Goal: Task Accomplishment & Management: Manage account settings

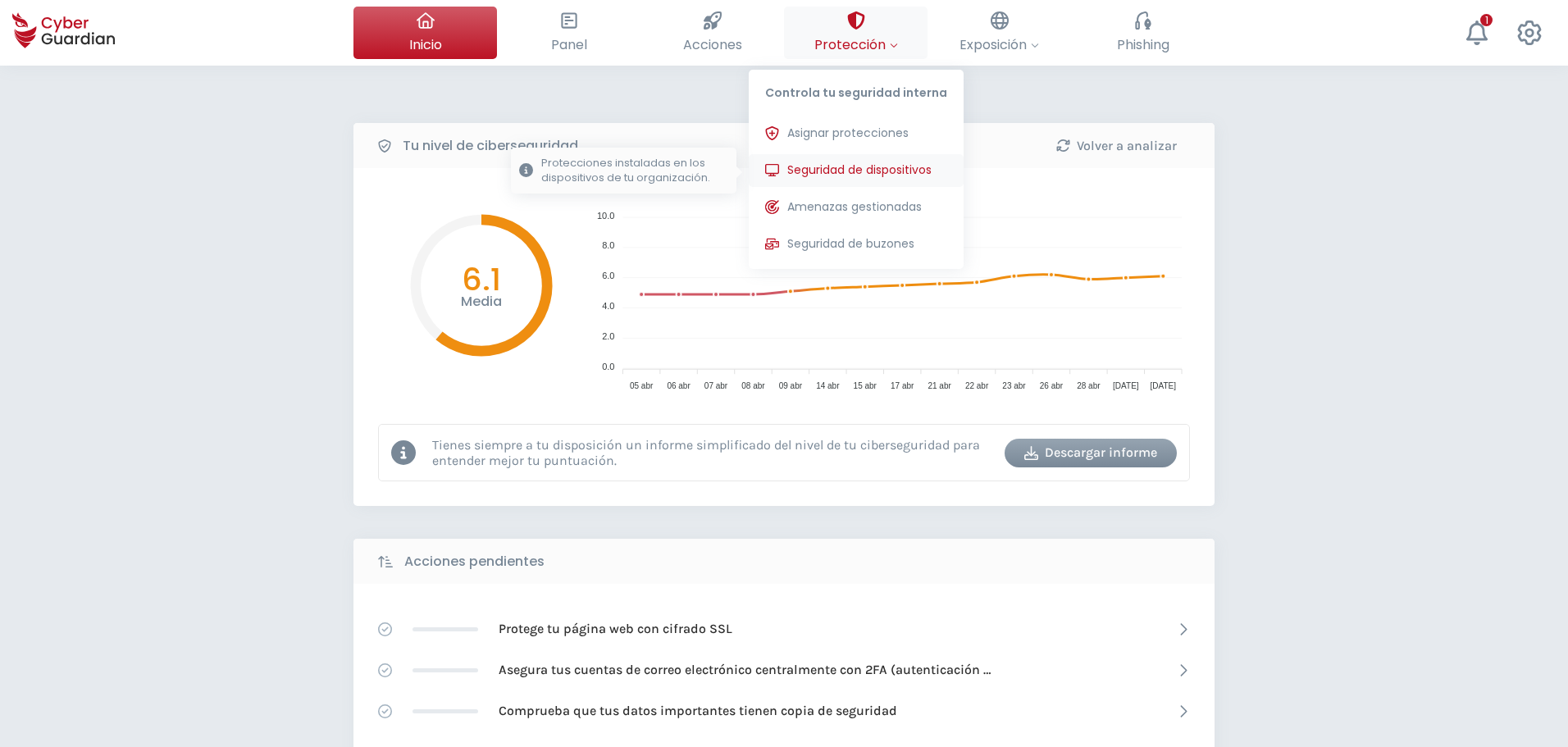
click at [868, 164] on span "Seguridad de dispositivos" at bounding box center [858, 171] width 144 height 18
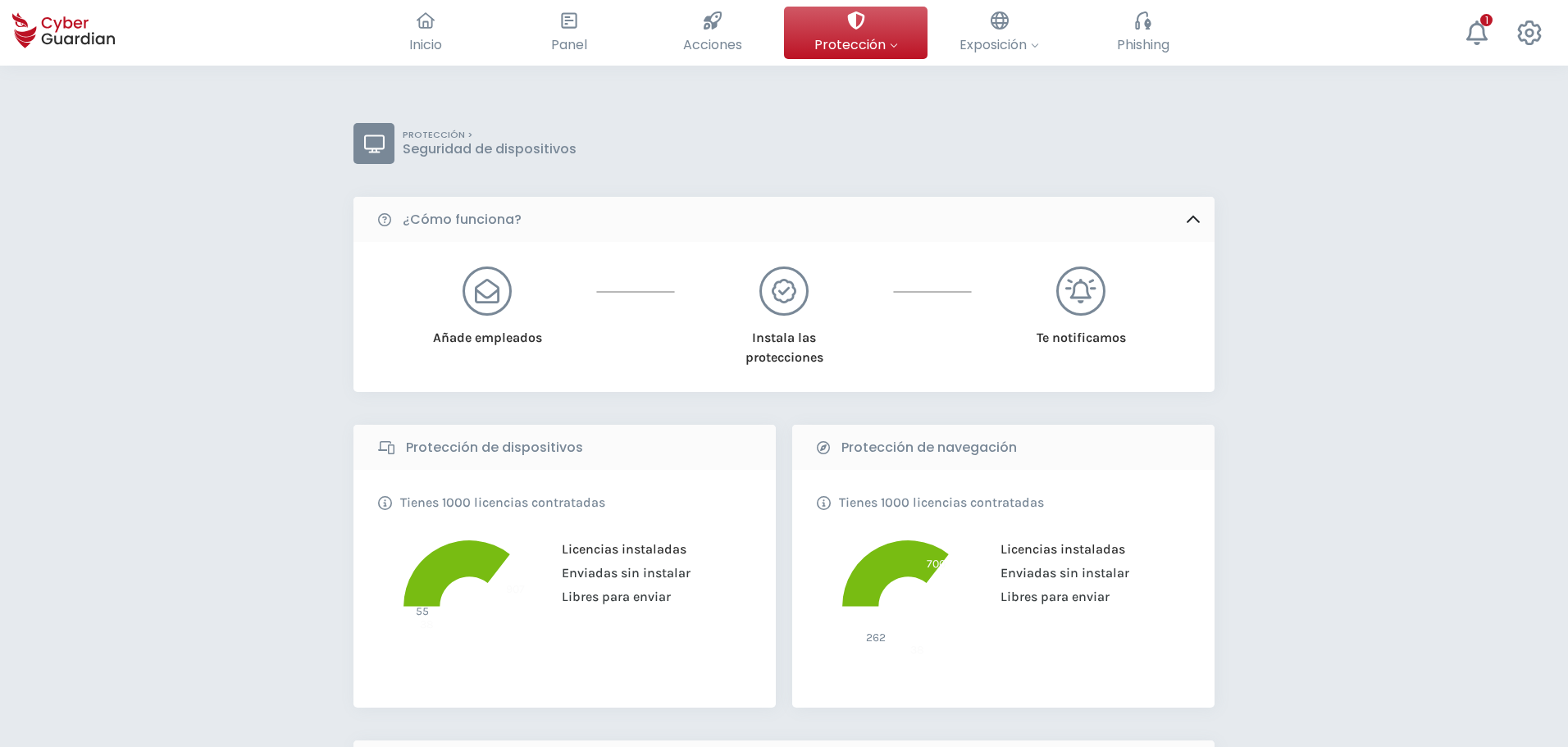
scroll to position [574, 0]
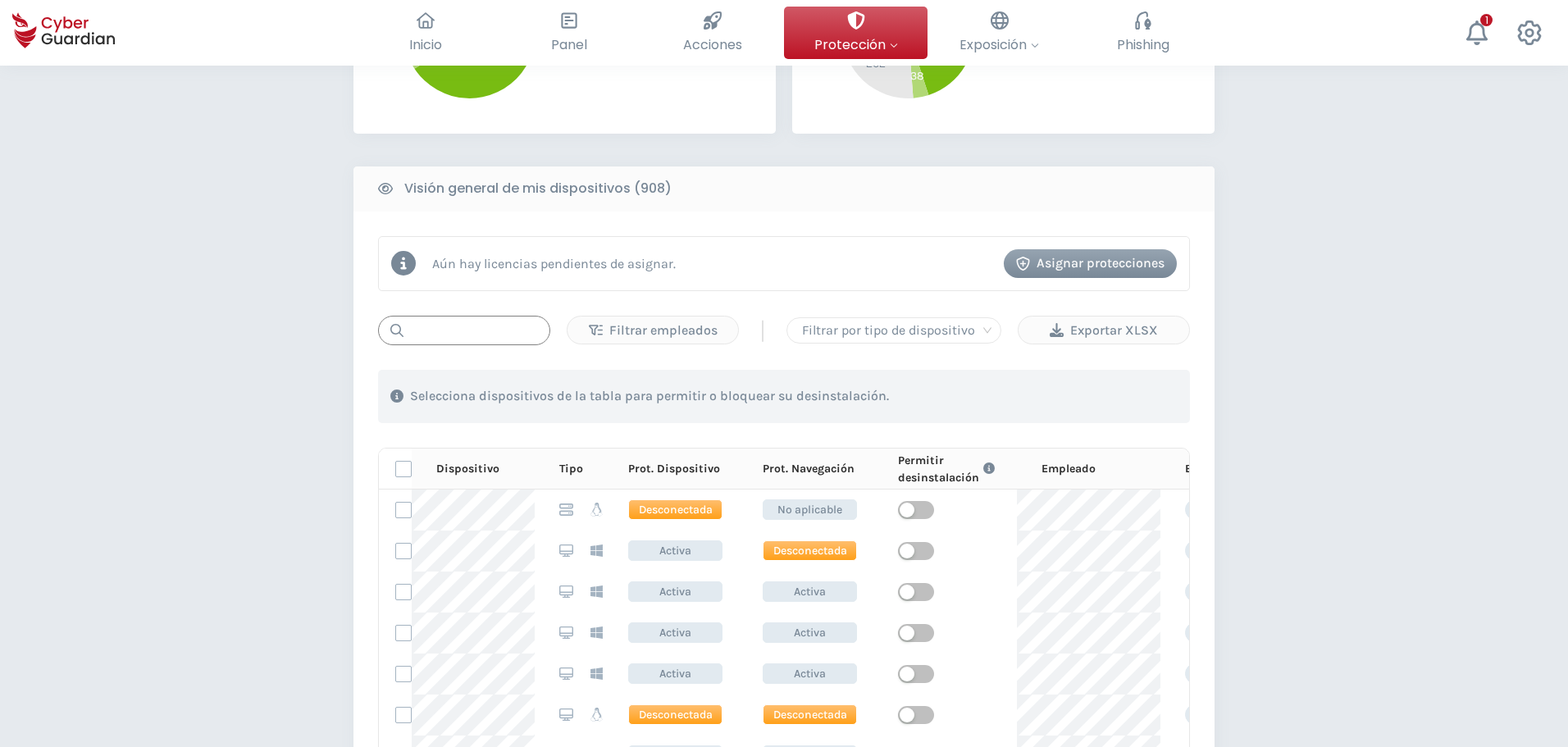
click at [500, 333] on input "text" at bounding box center [465, 330] width 172 height 29
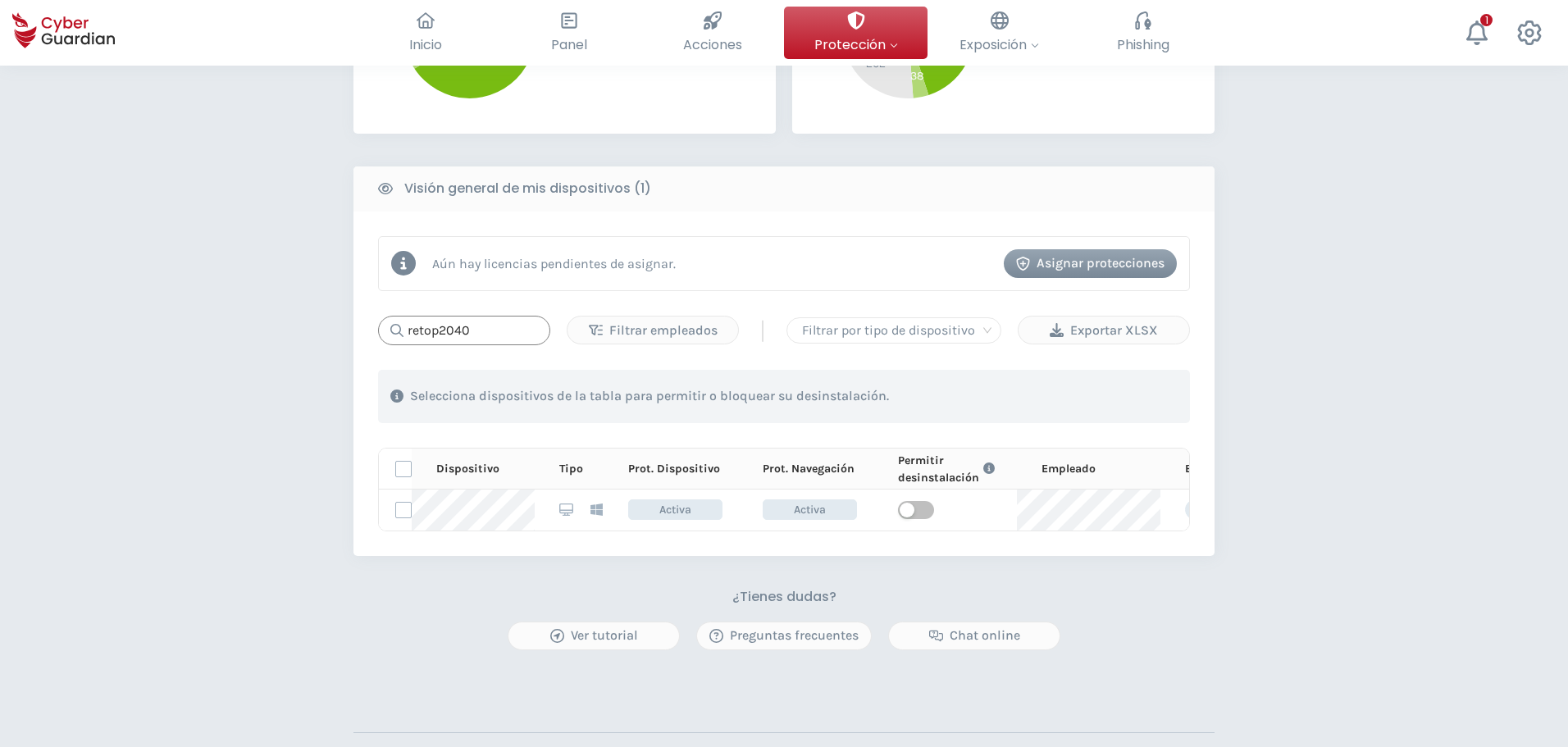
type input "retop2040"
drag, startPoint x: 480, startPoint y: 334, endPoint x: 440, endPoint y: 330, distance: 40.2
click at [440, 330] on input "retop2040" at bounding box center [465, 330] width 172 height 29
click at [1303, 354] on div "PROTECCIÓN > Seguridad de dispositivos ¿Cómo funciona? Añade empleados Instala …" at bounding box center [784, 198] width 1568 height 1415
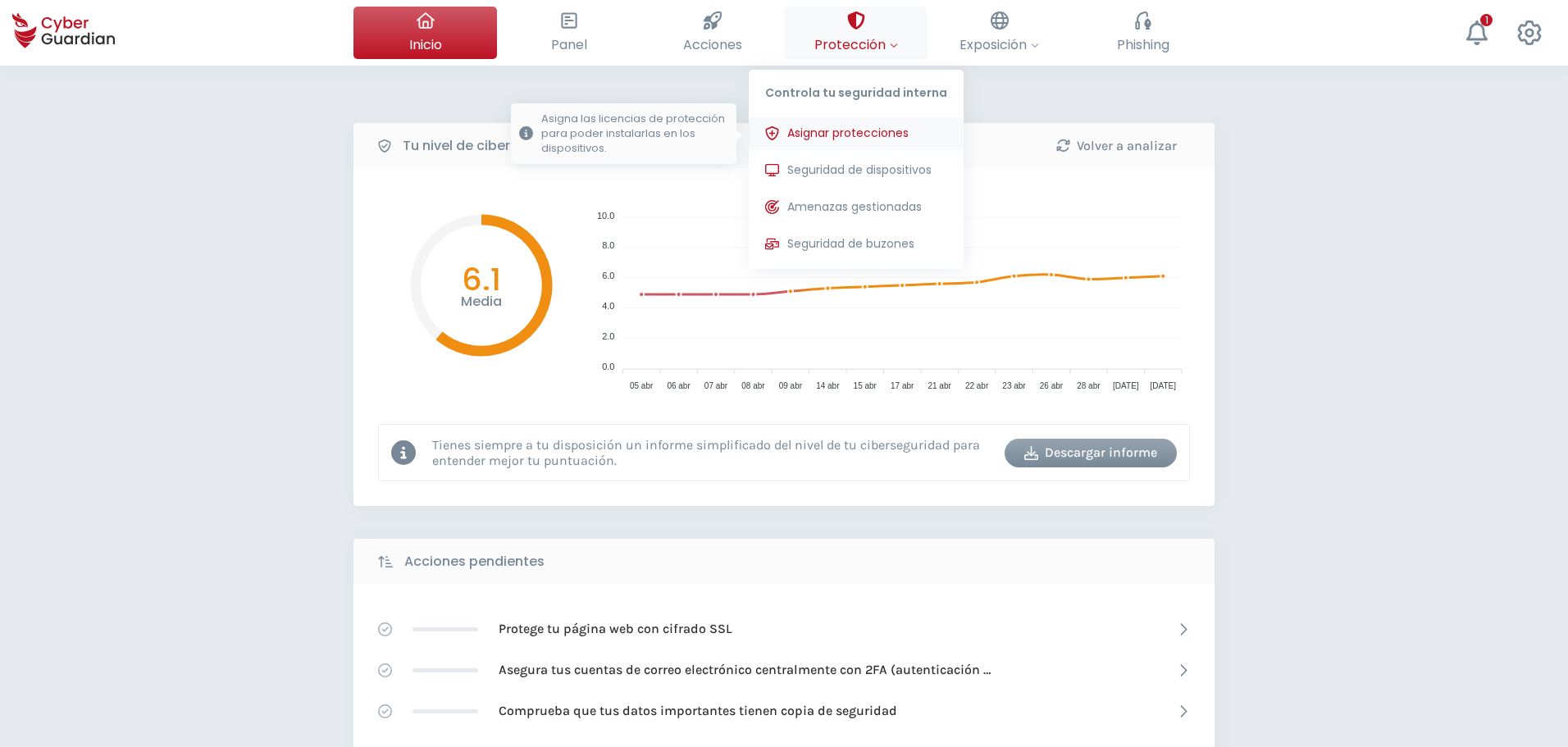
click at [818, 126] on span "Asignar protecciones" at bounding box center [848, 133] width 122 height 18
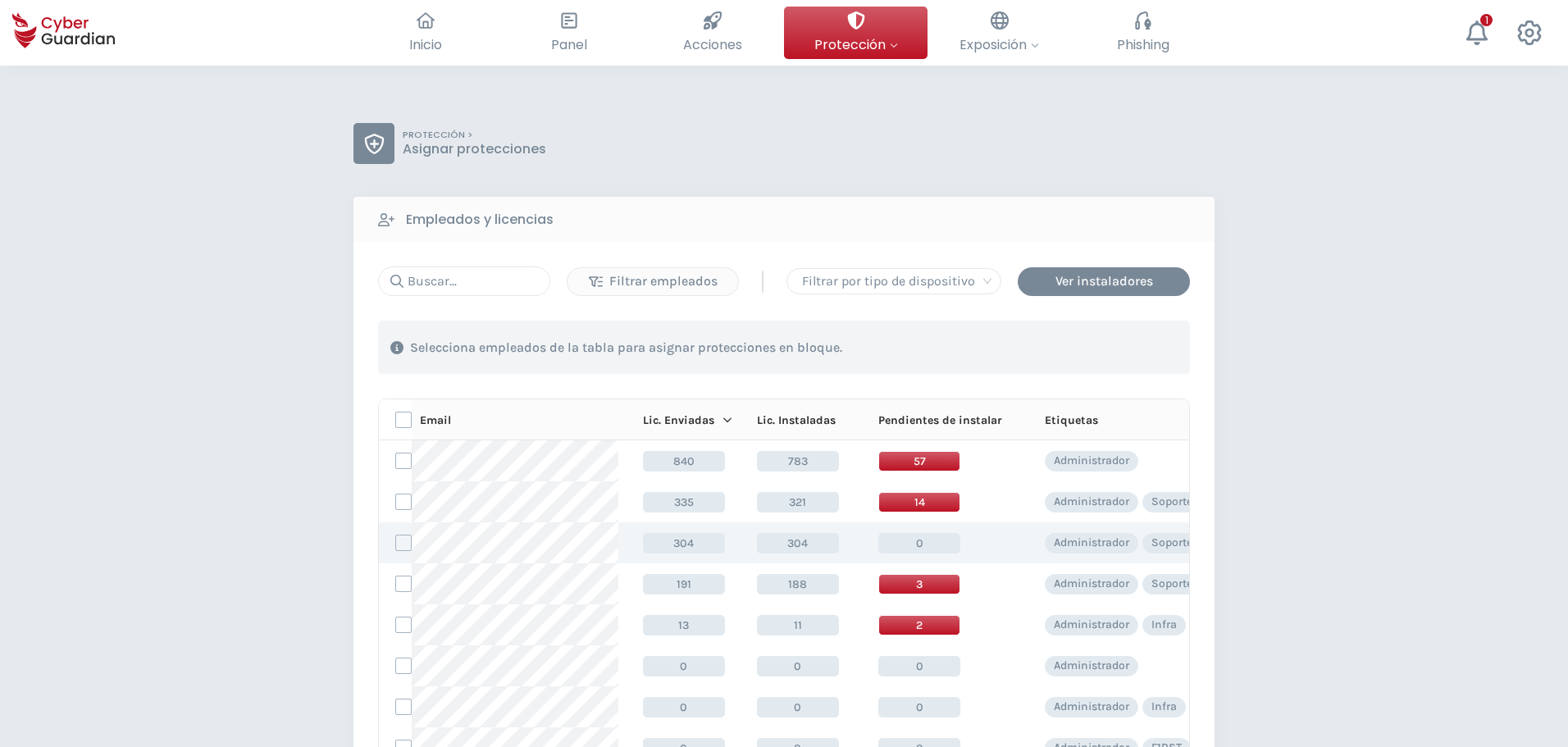
click at [398, 552] on td at bounding box center [395, 543] width 32 height 41
click at [403, 547] on label at bounding box center [403, 543] width 17 height 17
click at [396, 547] on input "checkbox" at bounding box center [396, 542] width 0 height 15
click at [1119, 342] on div "Asignar protecciones" at bounding box center [1090, 348] width 148 height 20
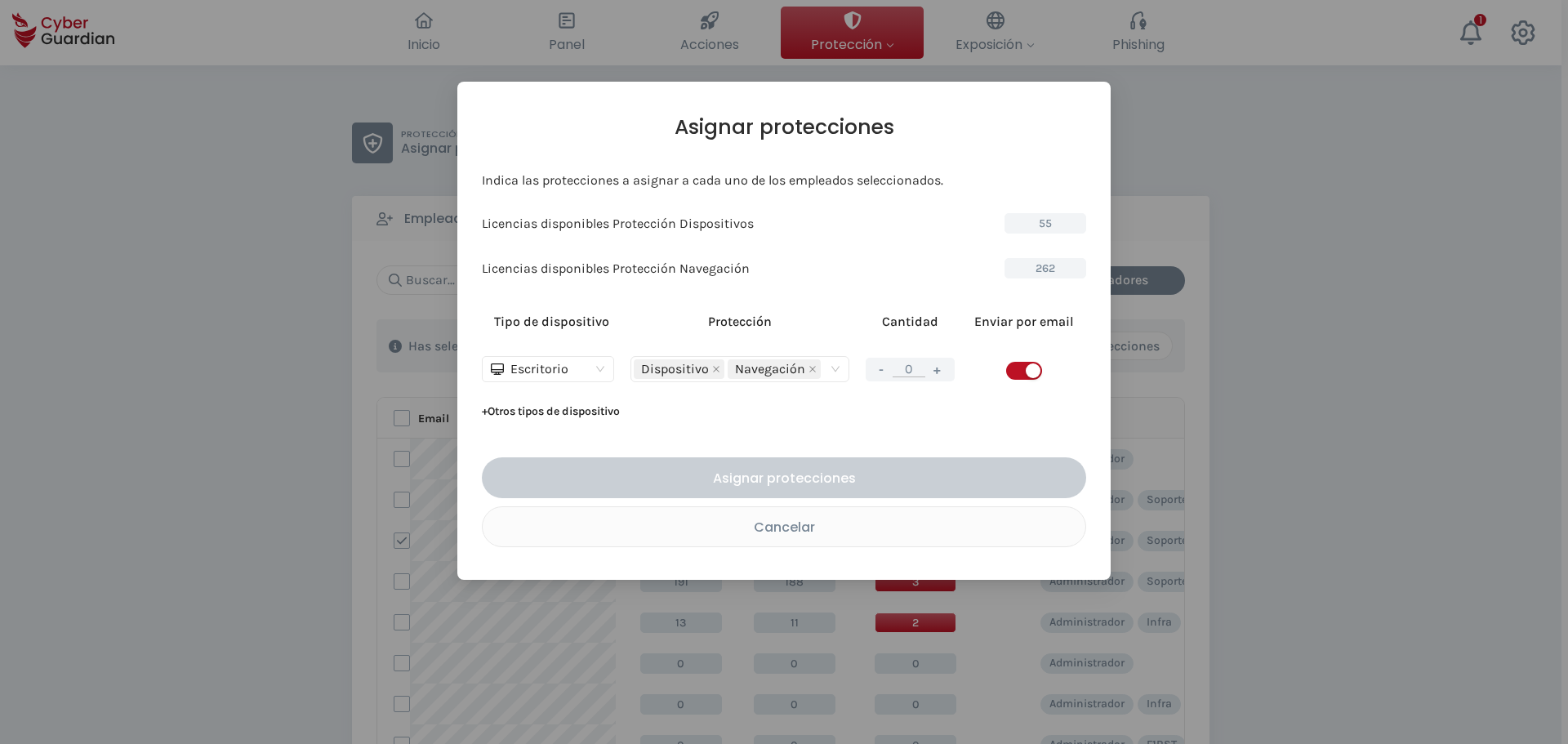
click at [944, 366] on button "+" at bounding box center [938, 369] width 20 height 21
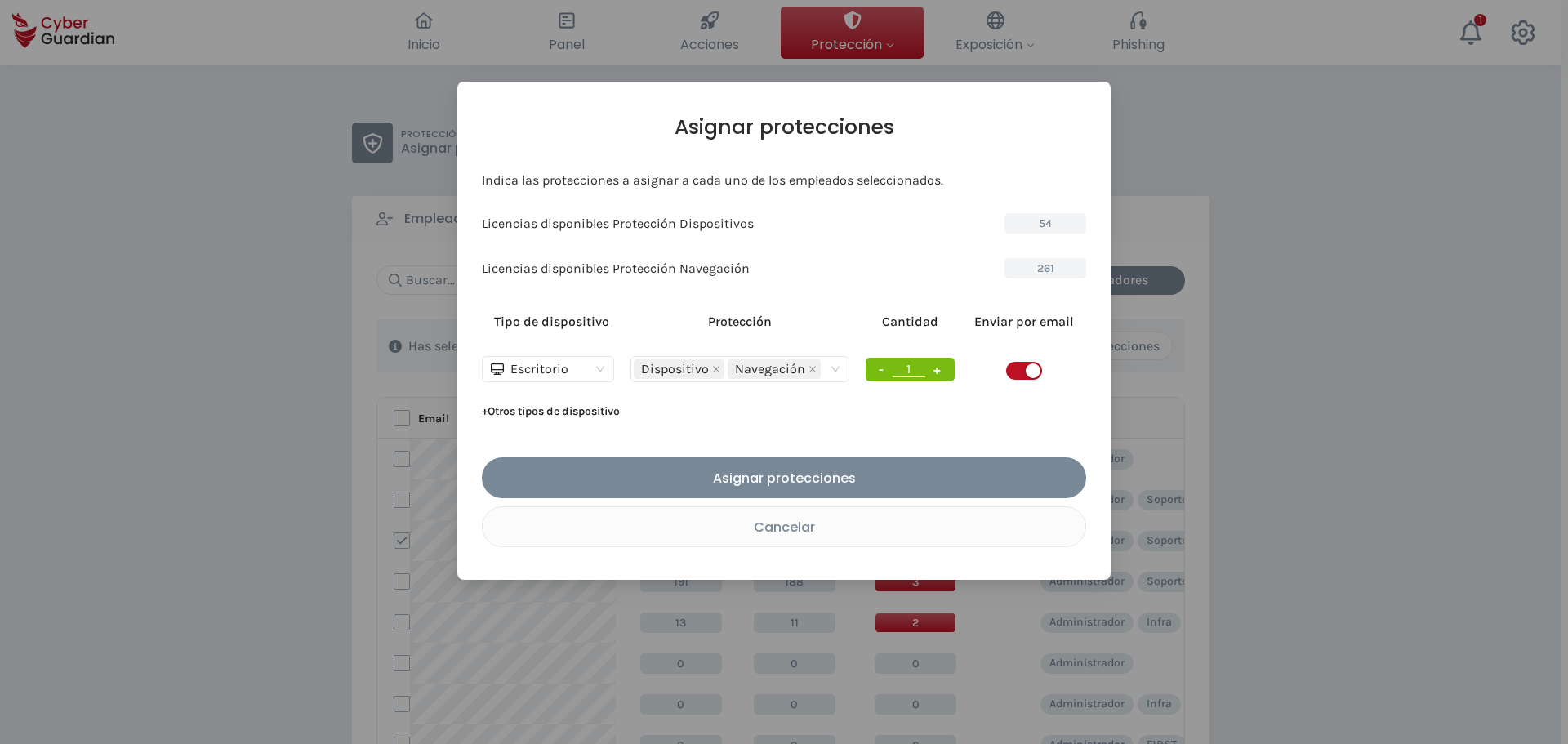
type input "1"
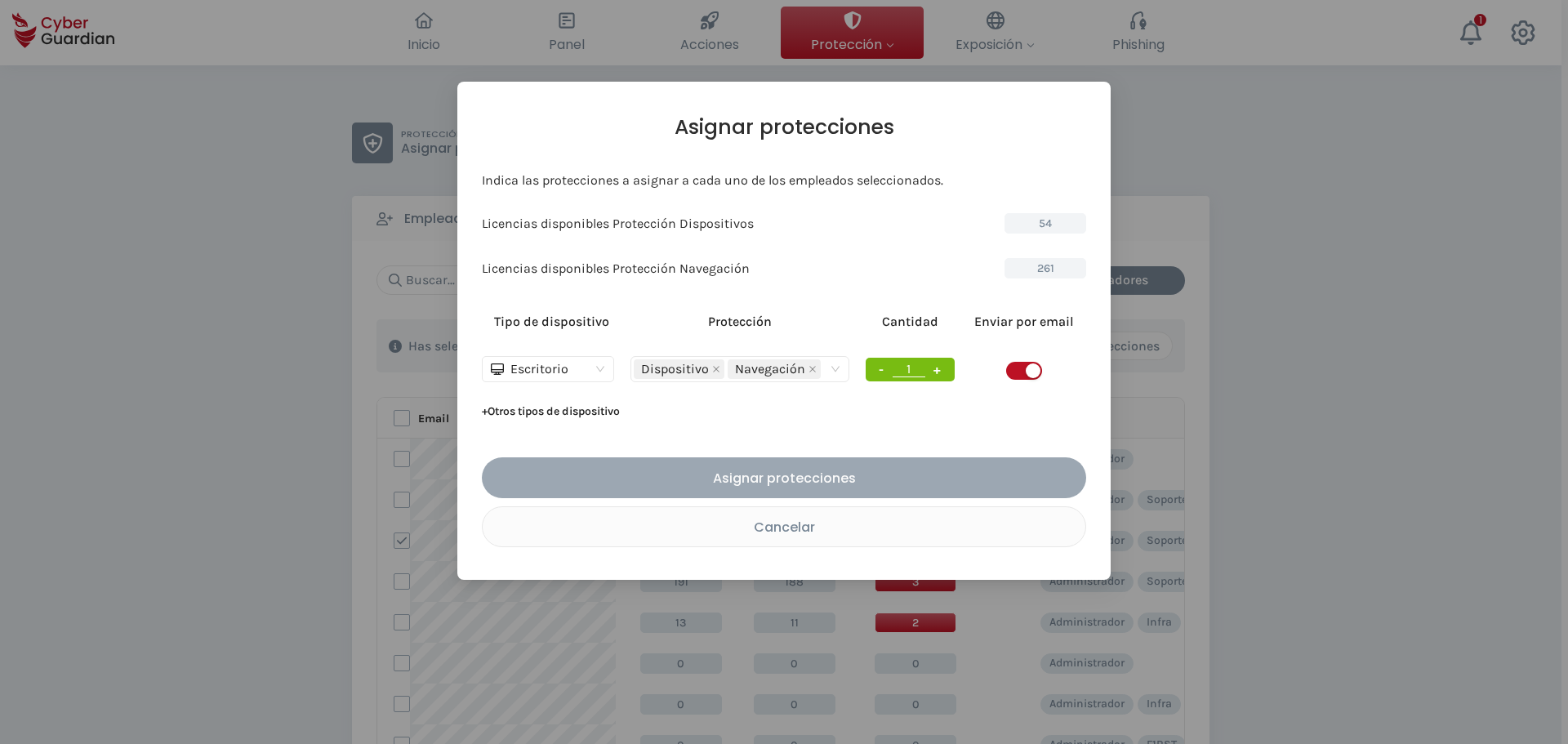
click at [886, 467] on button "Asignar protecciones" at bounding box center [784, 478] width 604 height 41
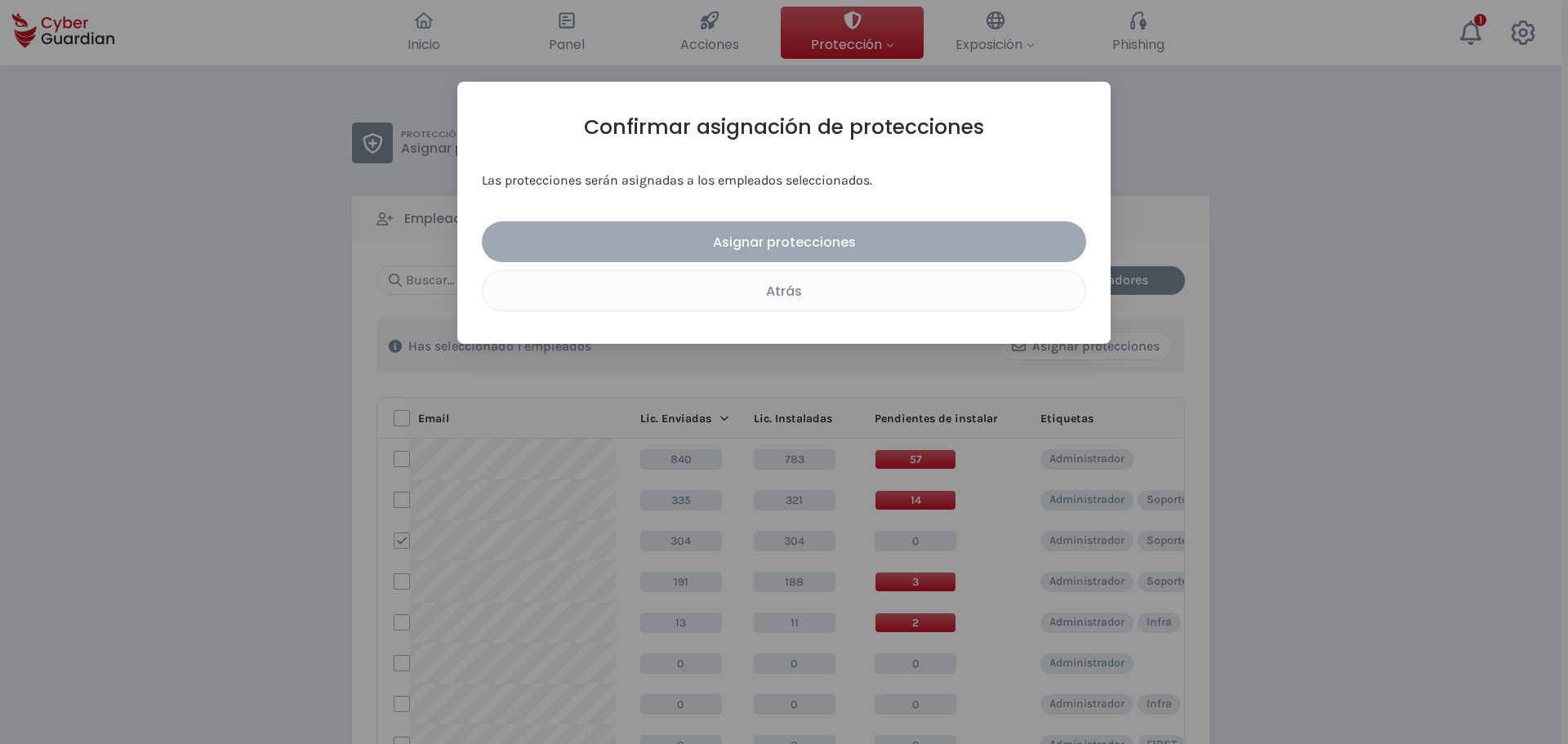
click at [850, 243] on div "Asignar protecciones" at bounding box center [784, 242] width 580 height 21
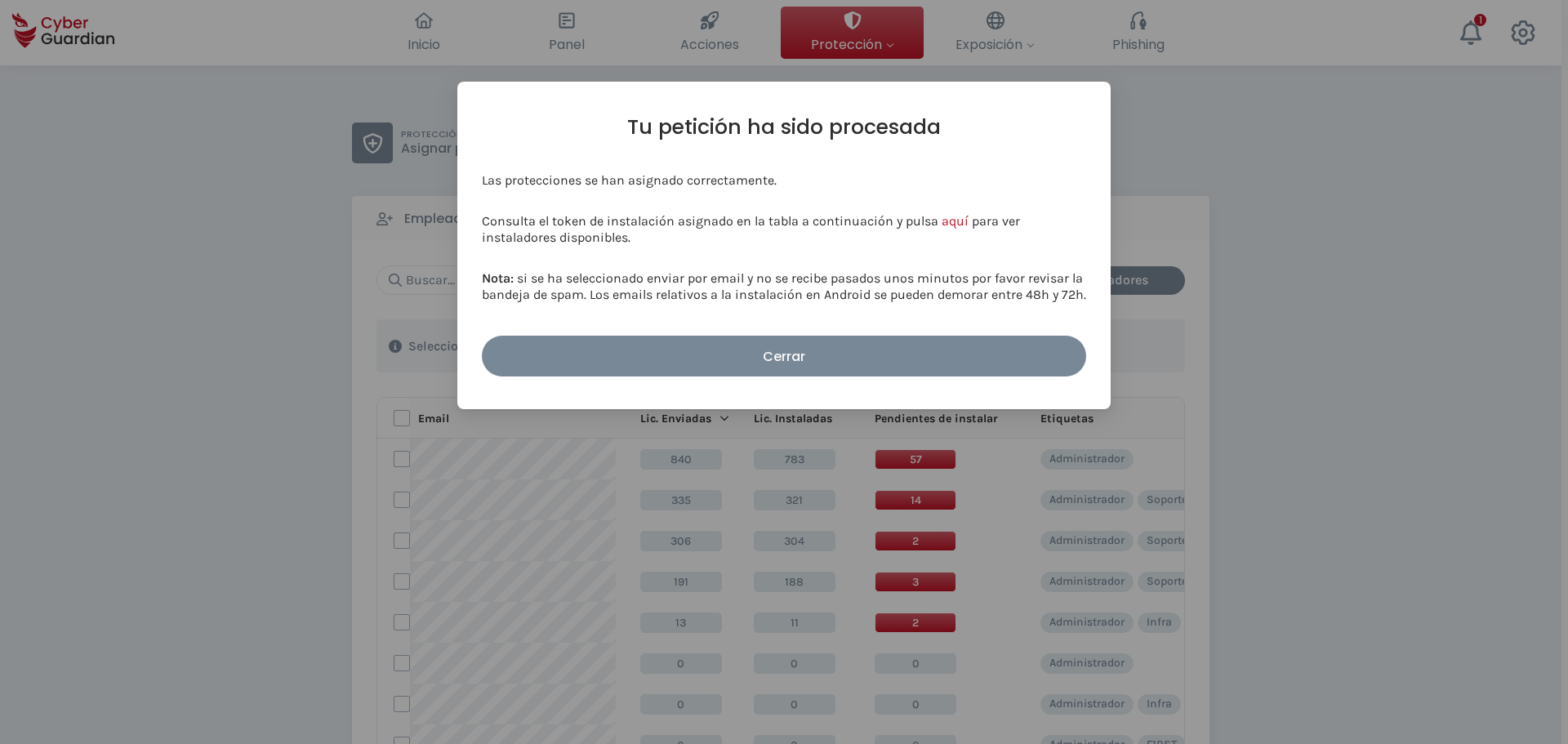
click at [744, 372] on button "Cerrar" at bounding box center [784, 356] width 604 height 41
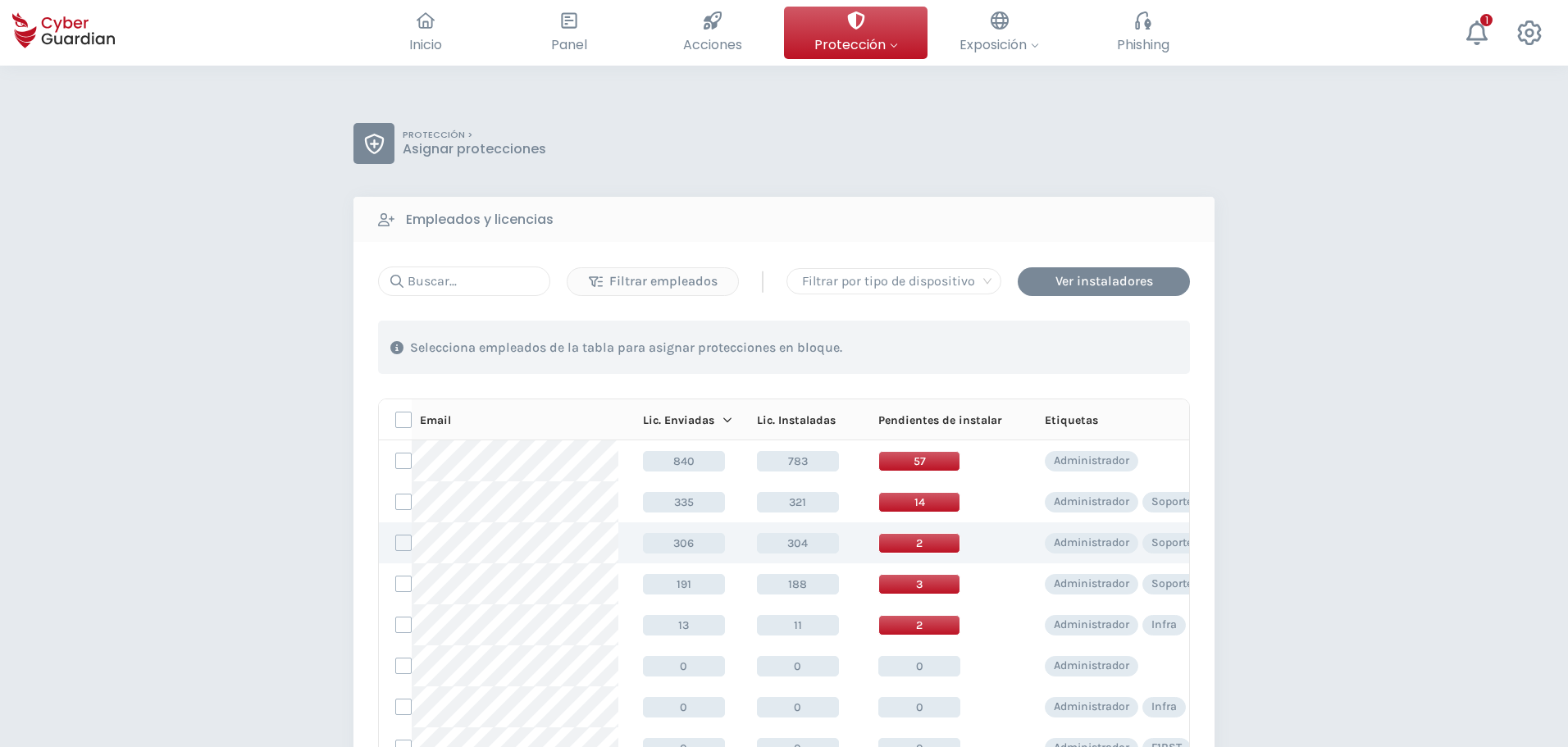
click at [907, 540] on span "2" at bounding box center [919, 543] width 82 height 21
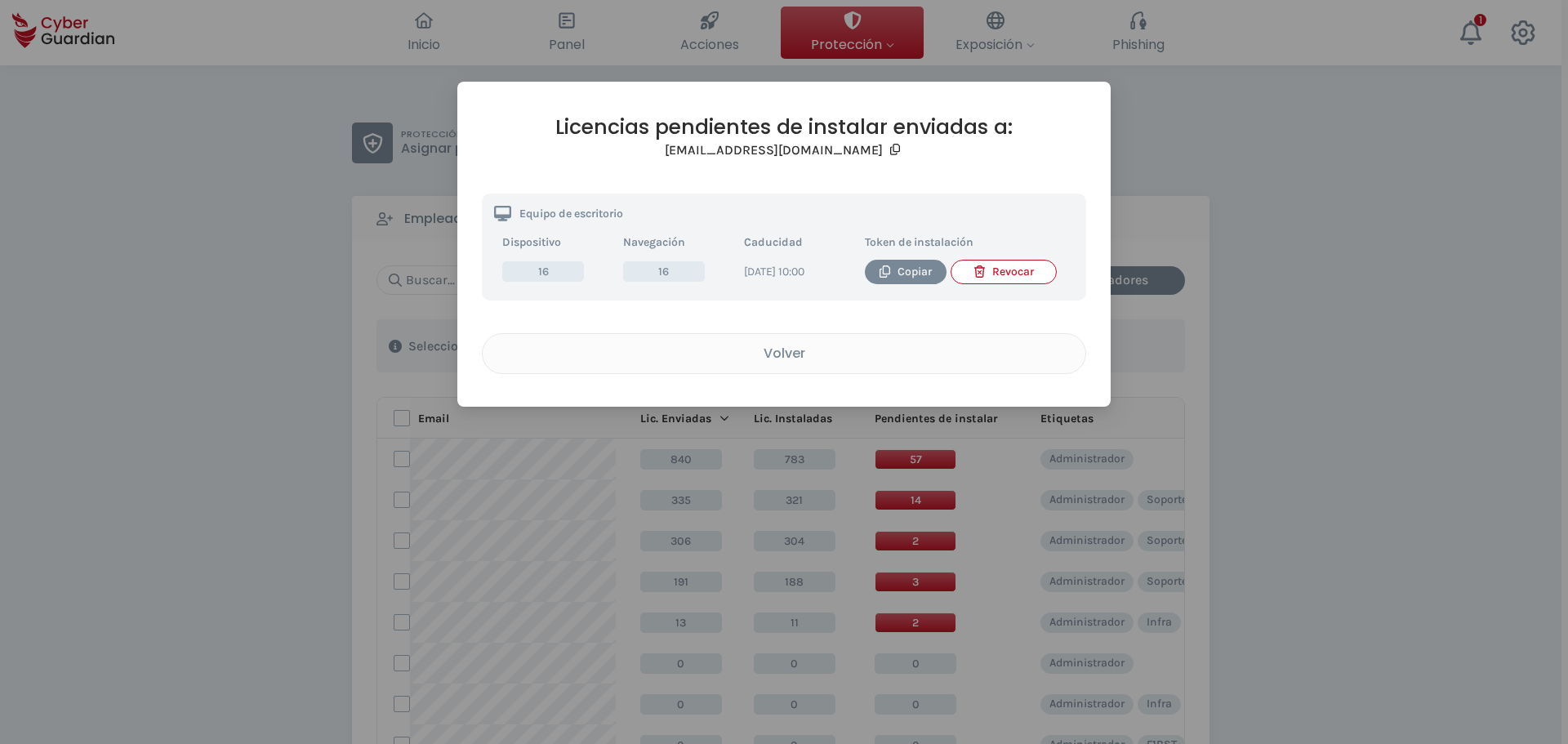
click at [1387, 248] on div "Licencias pendientes de instalar enviadas a: wlarrosa@creditodelacasa.com.uy Eq…" at bounding box center [784, 372] width 1568 height 744
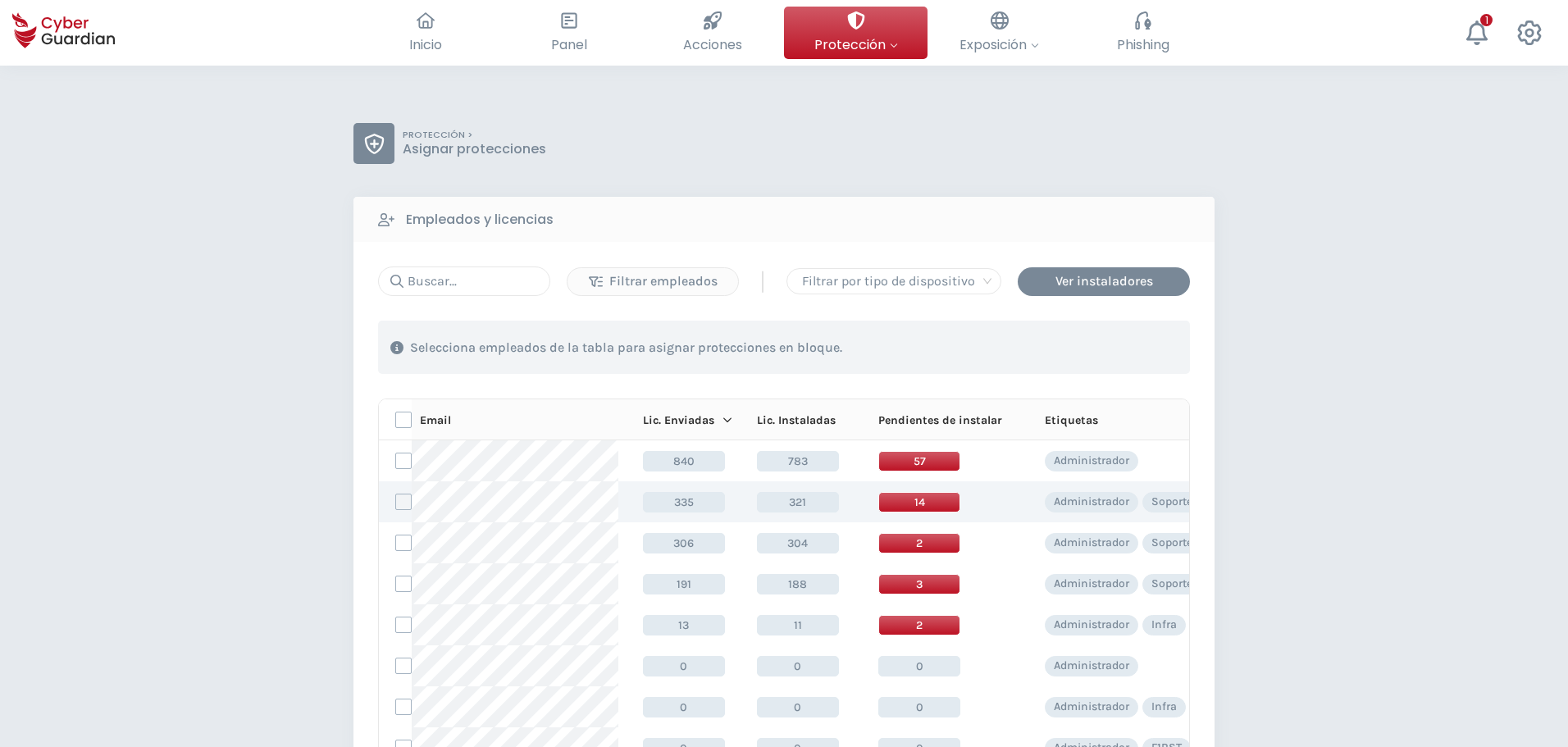
click at [406, 505] on label at bounding box center [403, 502] width 17 height 17
click at [396, 505] on input "checkbox" at bounding box center [396, 502] width 0 height 15
click at [1127, 346] on div "Asignar protecciones" at bounding box center [1090, 348] width 148 height 20
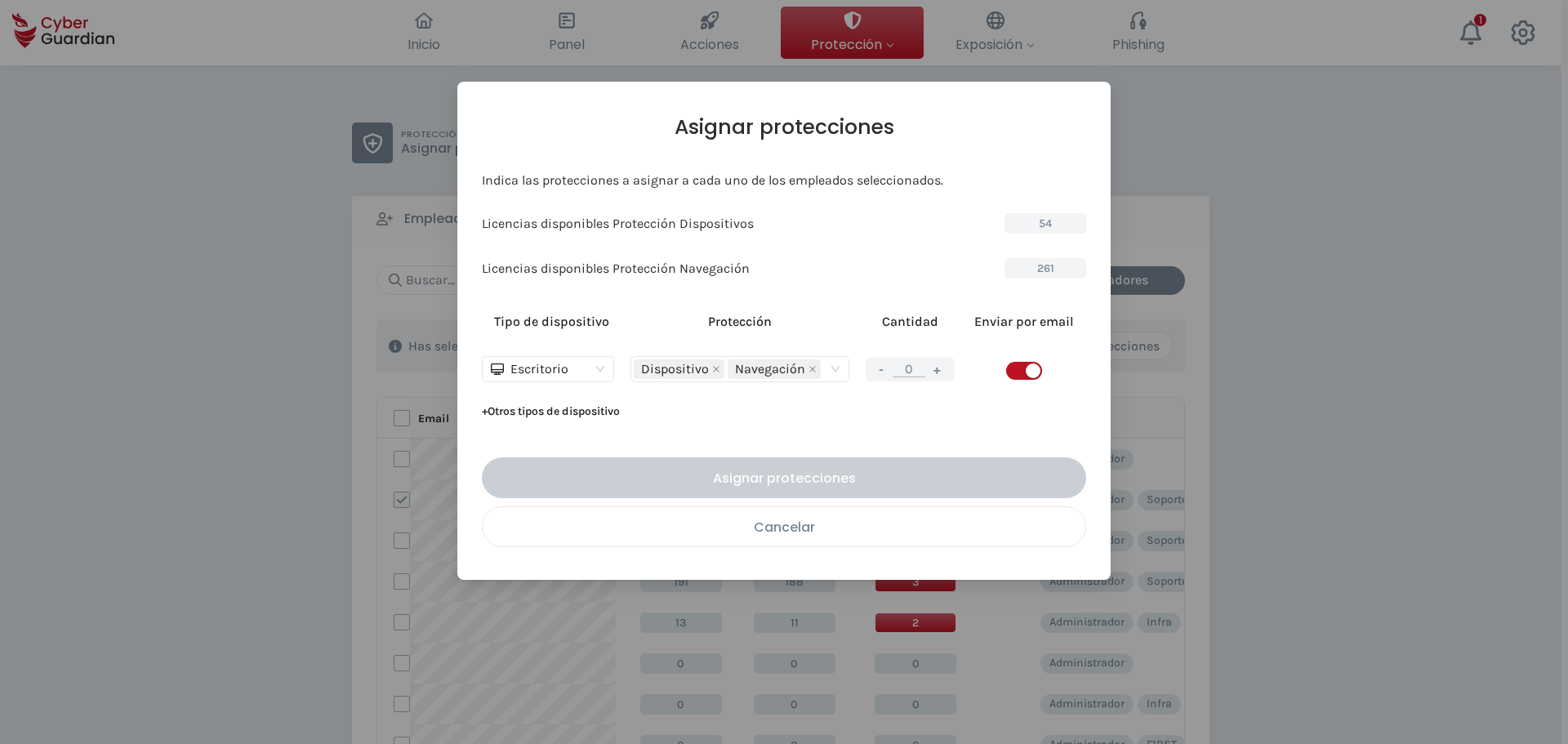
click at [866, 531] on div "Cancelar" at bounding box center [784, 527] width 578 height 21
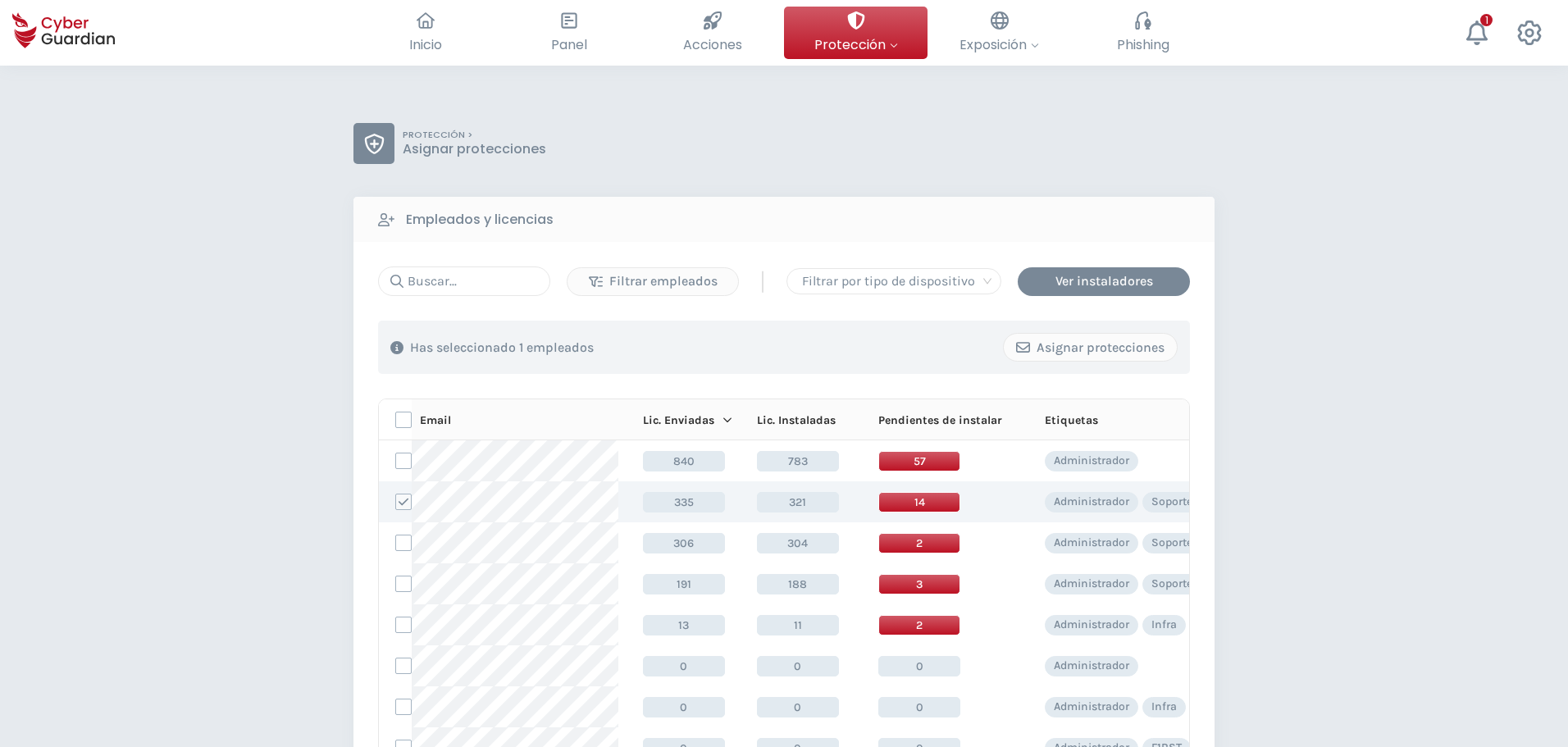
click at [945, 497] on span "14" at bounding box center [919, 502] width 82 height 21
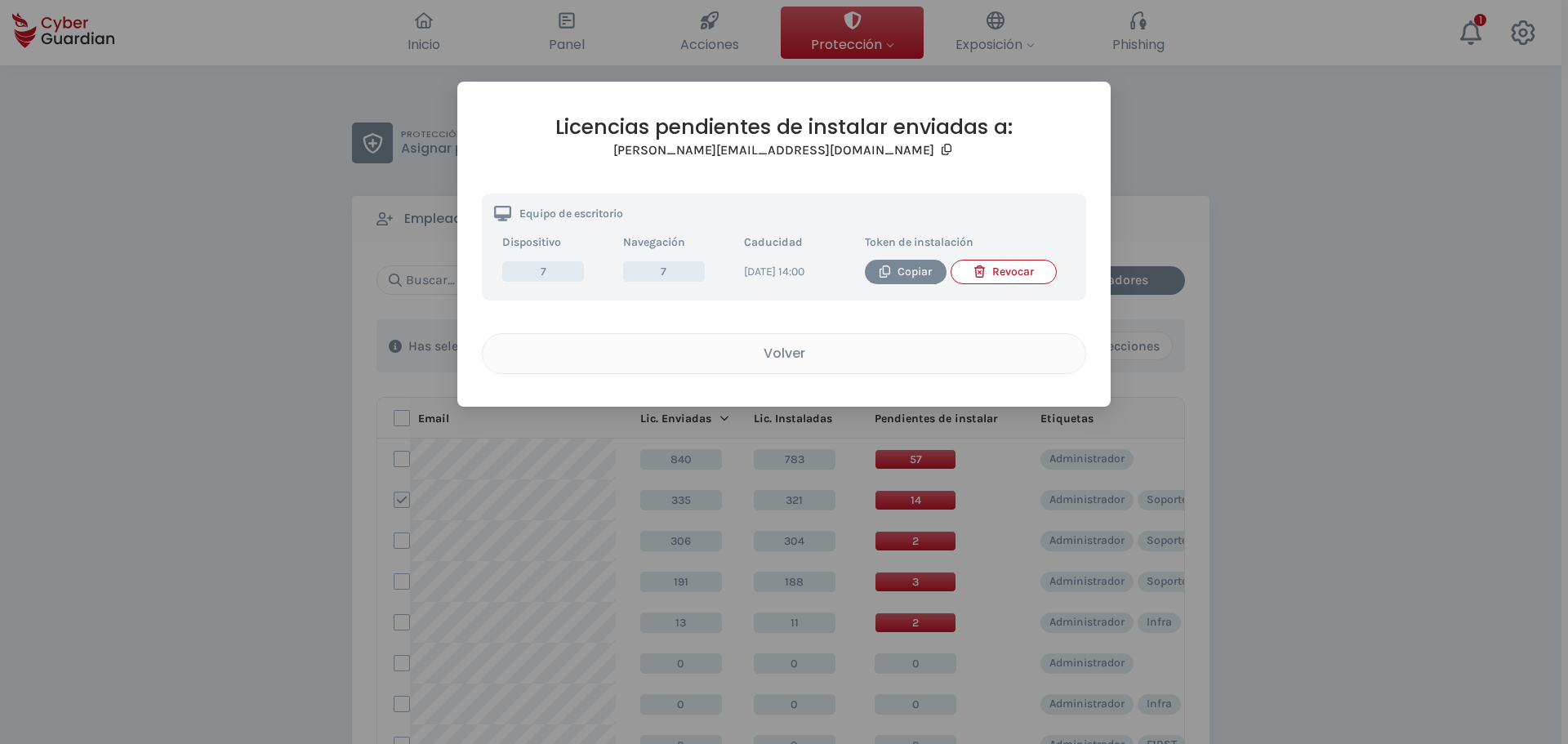
click at [1013, 267] on div "Revocar" at bounding box center [1003, 271] width 80 height 18
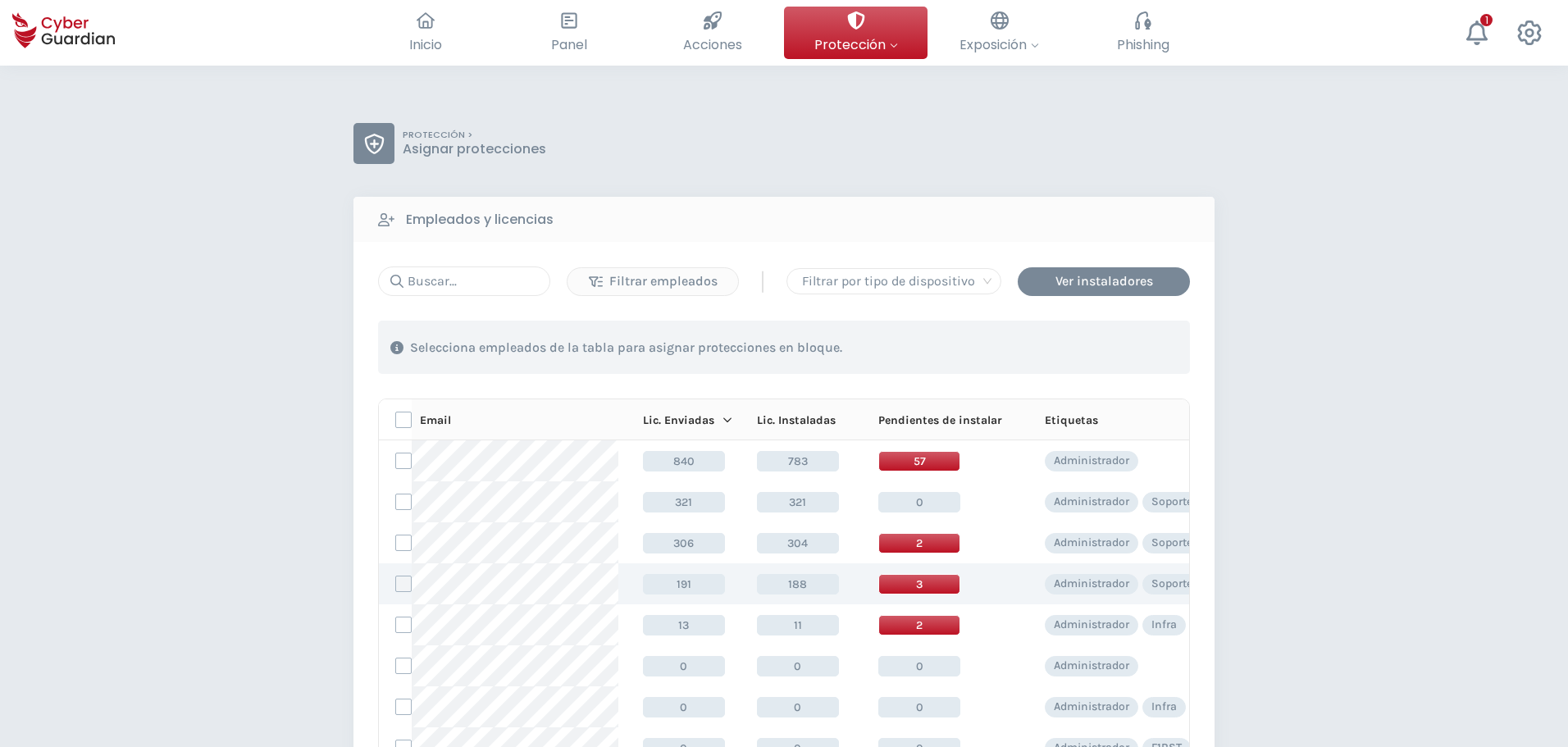
click at [405, 583] on label at bounding box center [403, 583] width 17 height 17
click at [396, 583] on input "checkbox" at bounding box center [396, 583] width 0 height 15
click at [404, 585] on label at bounding box center [403, 583] width 17 height 17
click at [396, 585] on input "checkbox" at bounding box center [396, 583] width 0 height 15
click at [920, 589] on span "3" at bounding box center [919, 584] width 82 height 21
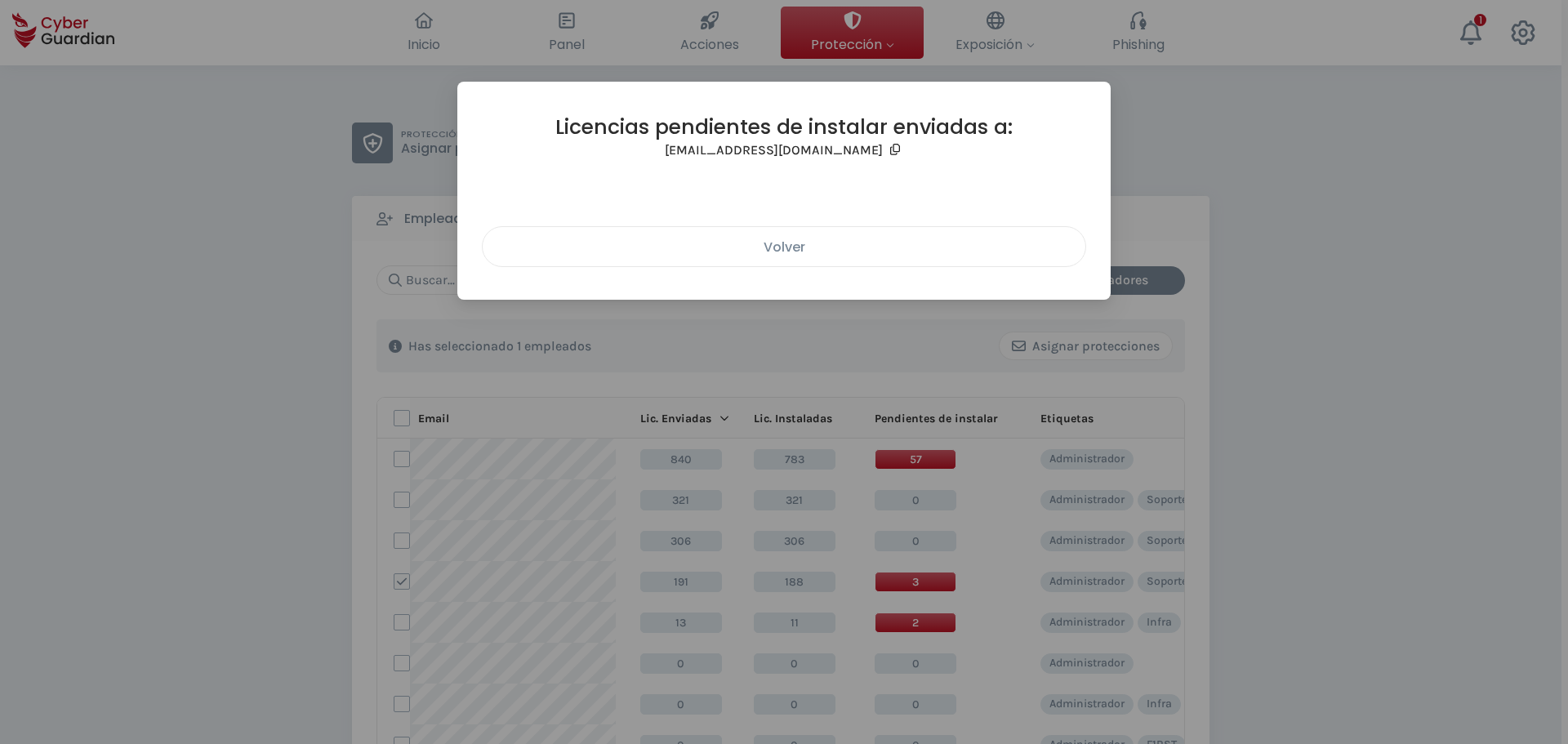
click at [856, 258] on button "Volver" at bounding box center [784, 247] width 604 height 41
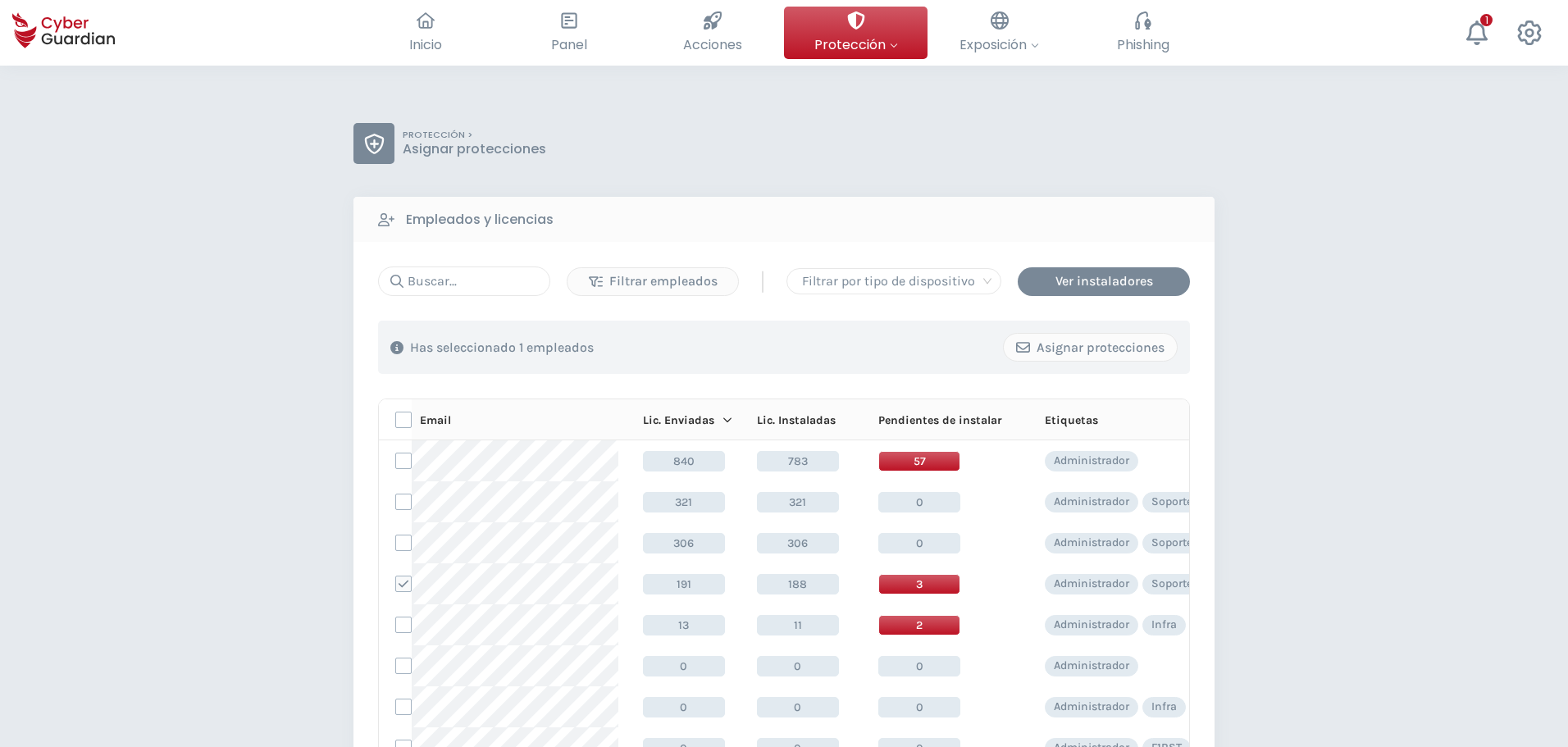
click at [1328, 441] on div "PROTECCIÓN > Asignar protecciones Empleados y licencias Filtrar empleados | Fil…" at bounding box center [784, 625] width 1568 height 1120
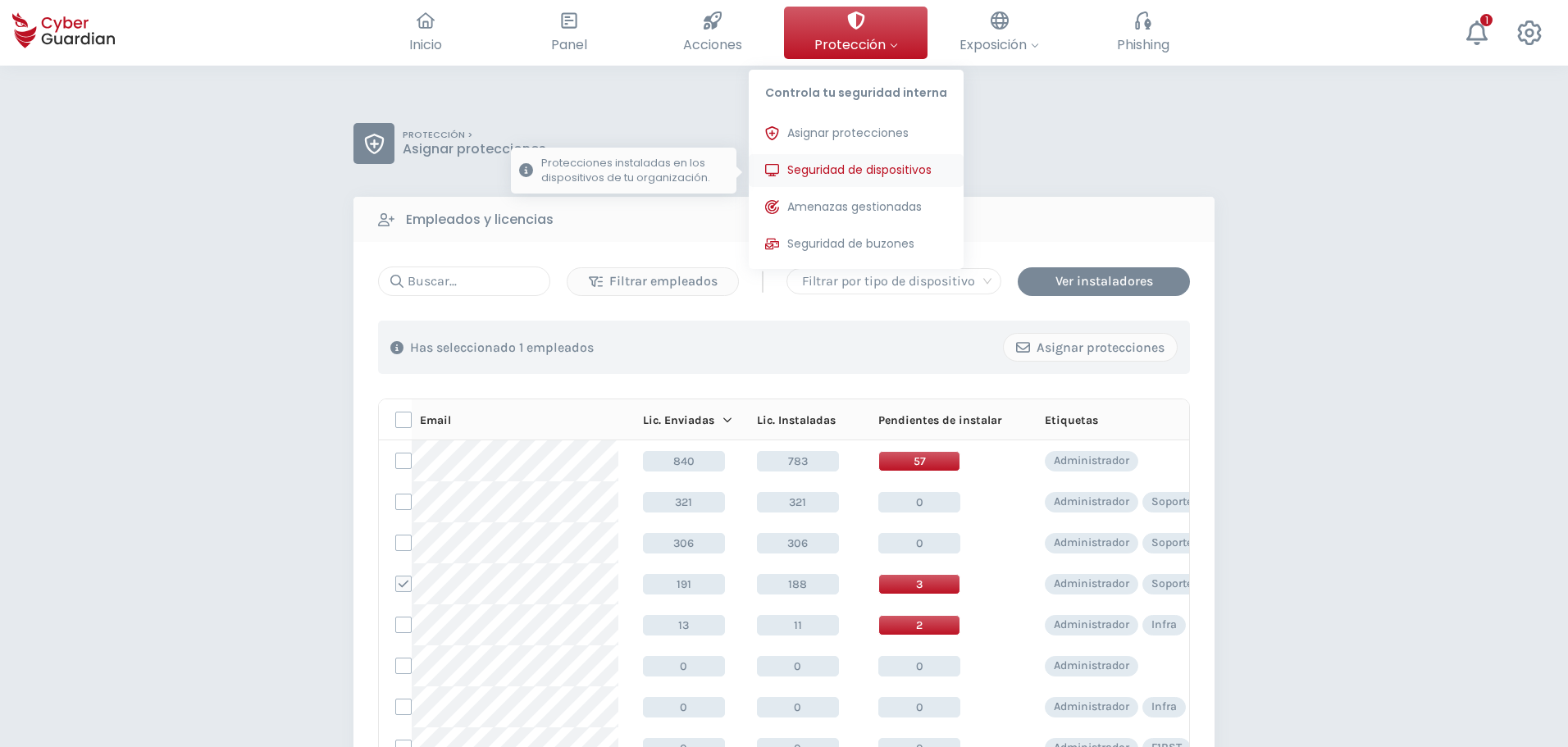
click at [808, 161] on button "Seguridad de dispositivos Protecciones instaladas en los dispositivos de tu org…" at bounding box center [856, 170] width 215 height 32
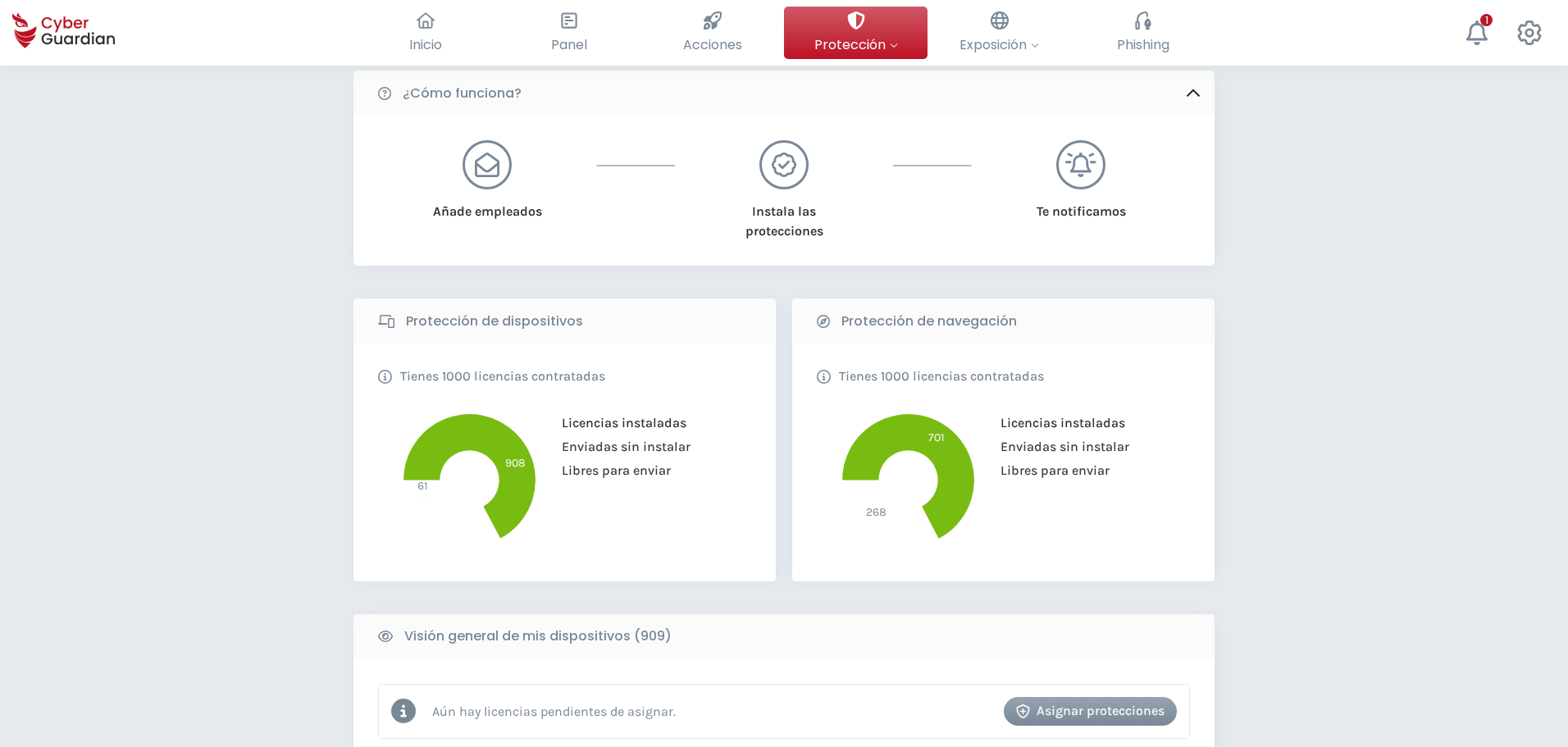
scroll to position [246, 0]
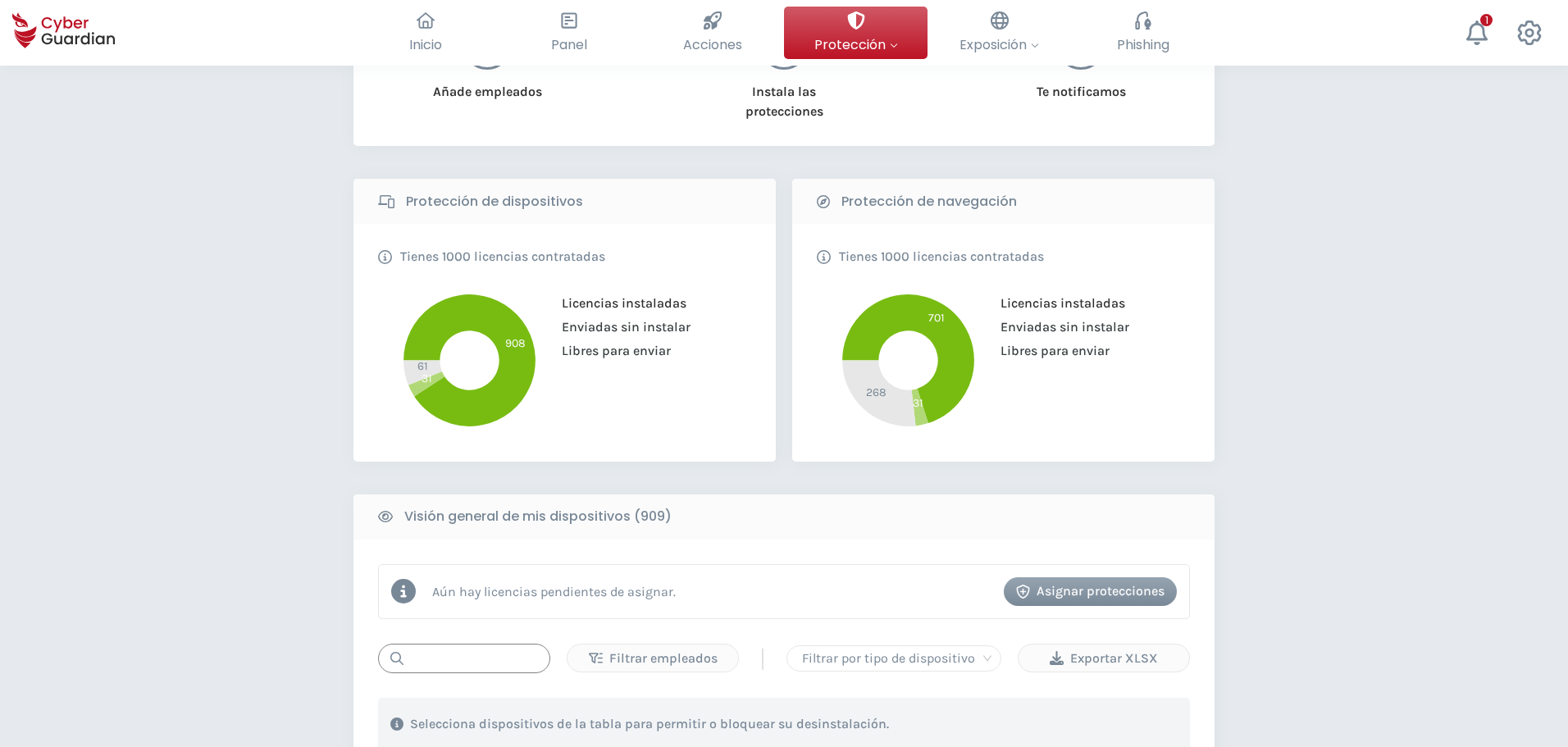
click at [488, 654] on input "text" at bounding box center [465, 659] width 172 height 29
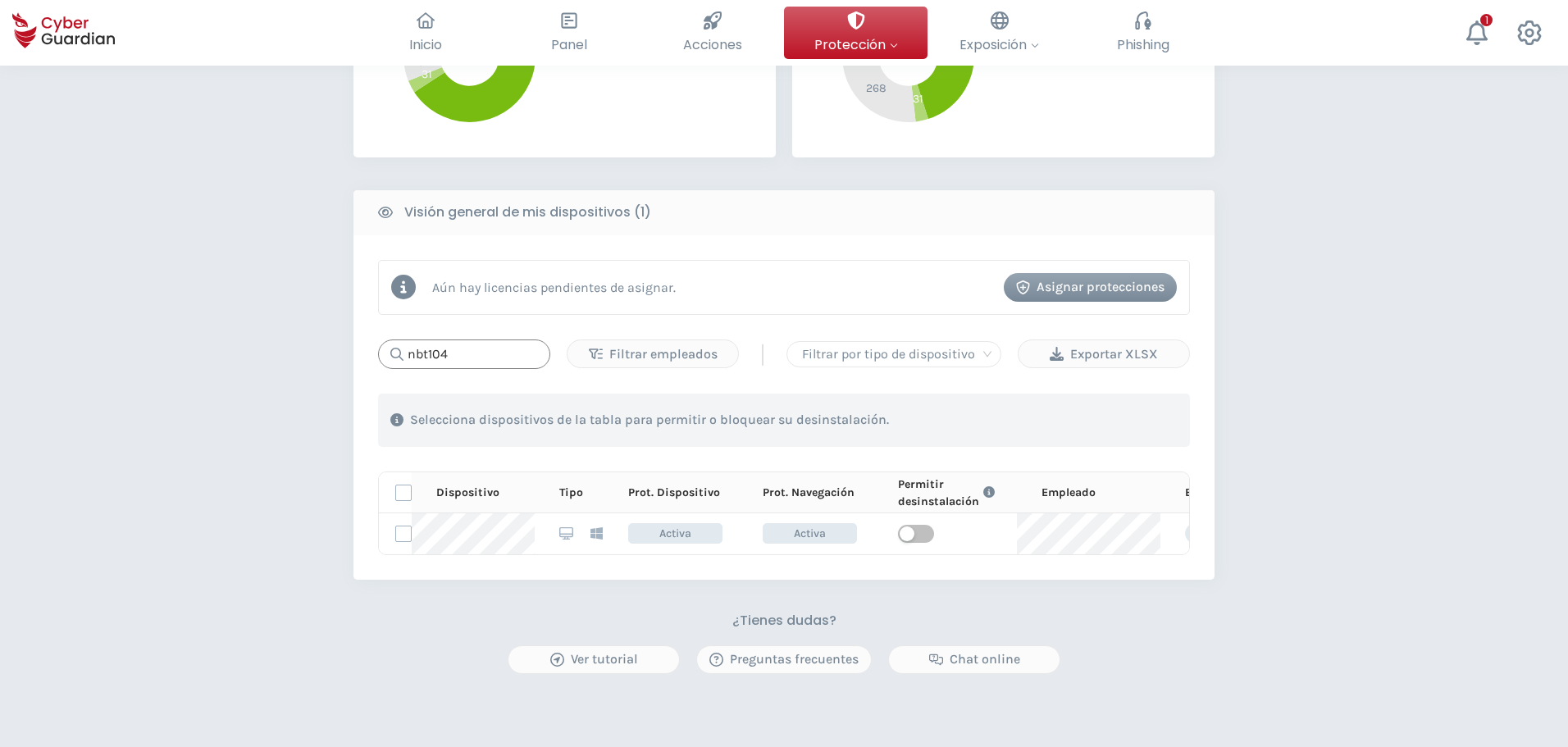
scroll to position [574, 0]
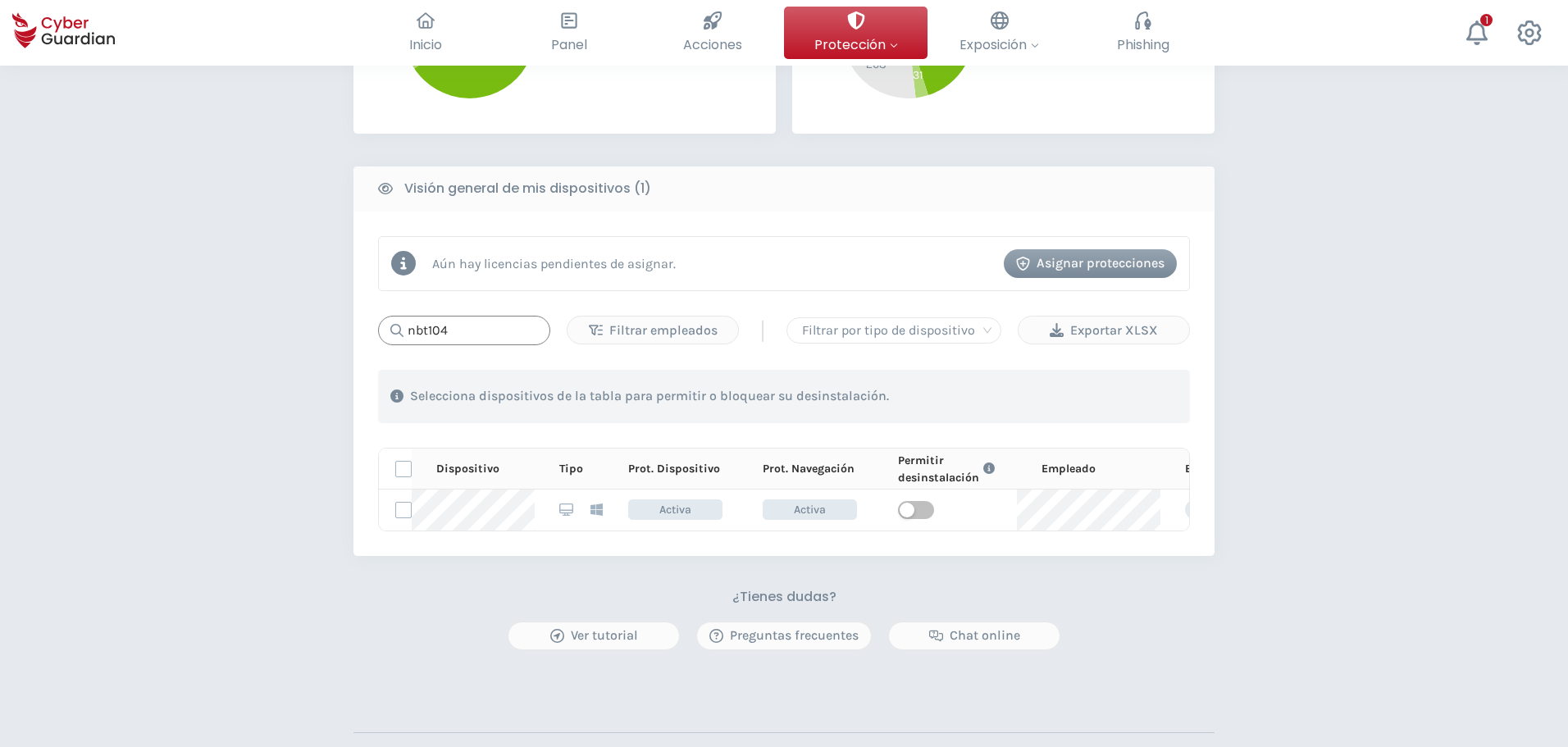
type input "nbt104"
click at [242, 596] on div "PROTECCIÓN > Seguridad de dispositivos ¿Cómo funciona? Añade empleados Instala …" at bounding box center [784, 198] width 1568 height 1415
click at [270, 321] on div "PROTECCIÓN > Seguridad de dispositivos ¿Cómo funciona? Añade empleados Instala …" at bounding box center [784, 198] width 1568 height 1415
click at [1276, 316] on div "PROTECCIÓN > Seguridad de dispositivos ¿Cómo funciona? Añade empleados Instala …" at bounding box center [784, 198] width 1568 height 1415
click at [248, 366] on div "PROTECCIÓN > Seguridad de dispositivos ¿Cómo funciona? Añade empleados Instala …" at bounding box center [784, 198] width 1568 height 1415
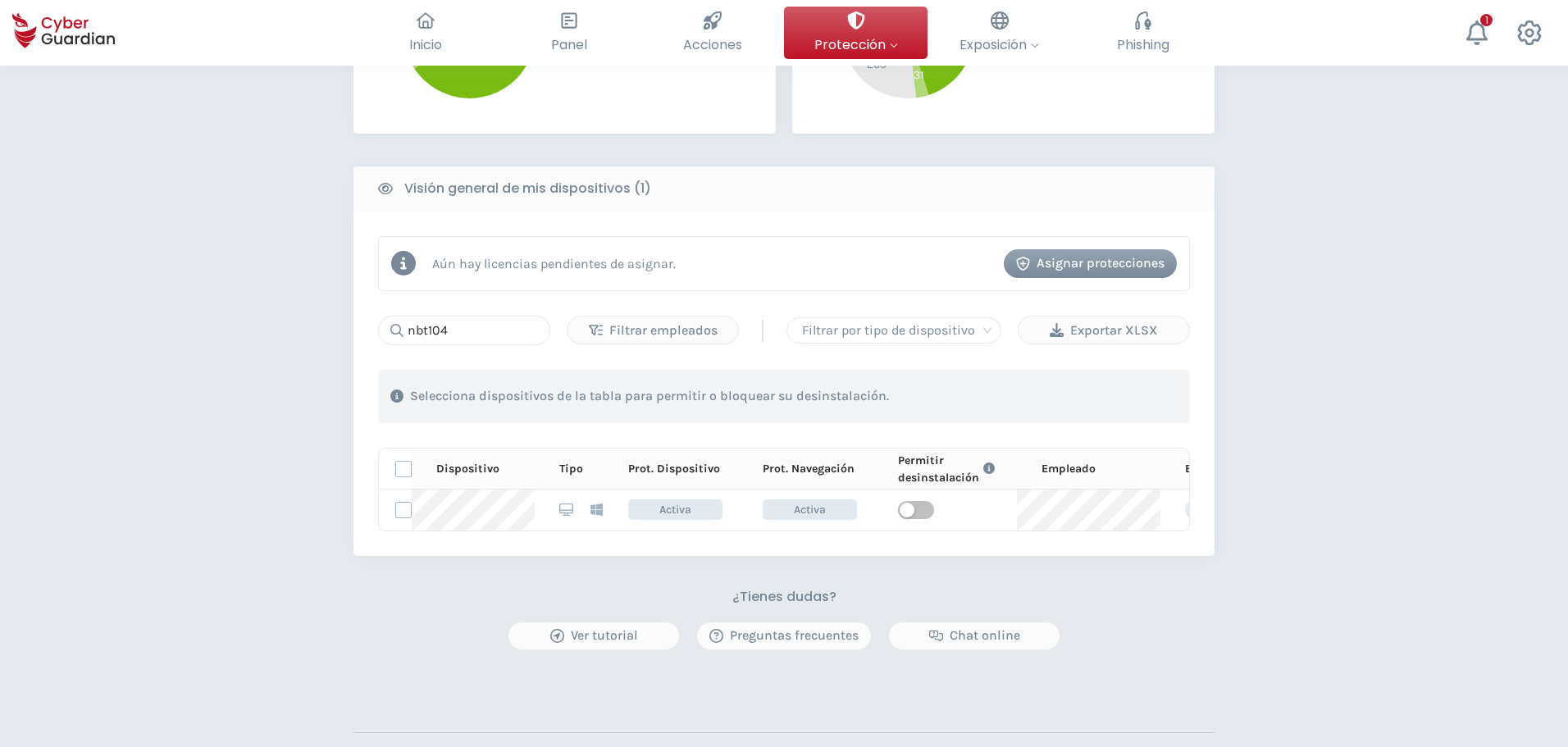
click at [242, 289] on div "PROTECCIÓN > Seguridad de dispositivos ¿Cómo funciona? Añade empleados Instala …" at bounding box center [784, 198] width 1568 height 1415
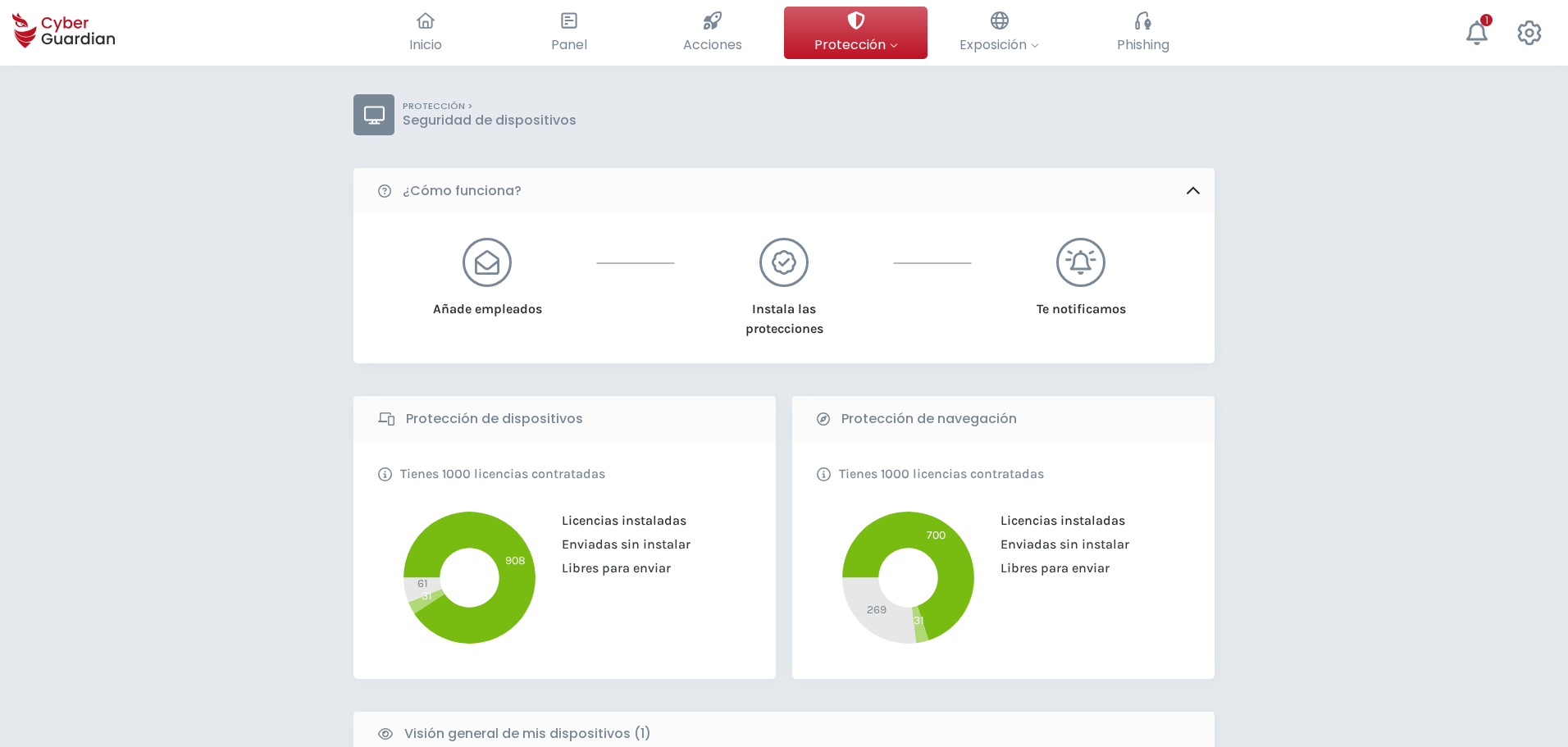
scroll to position [0, 0]
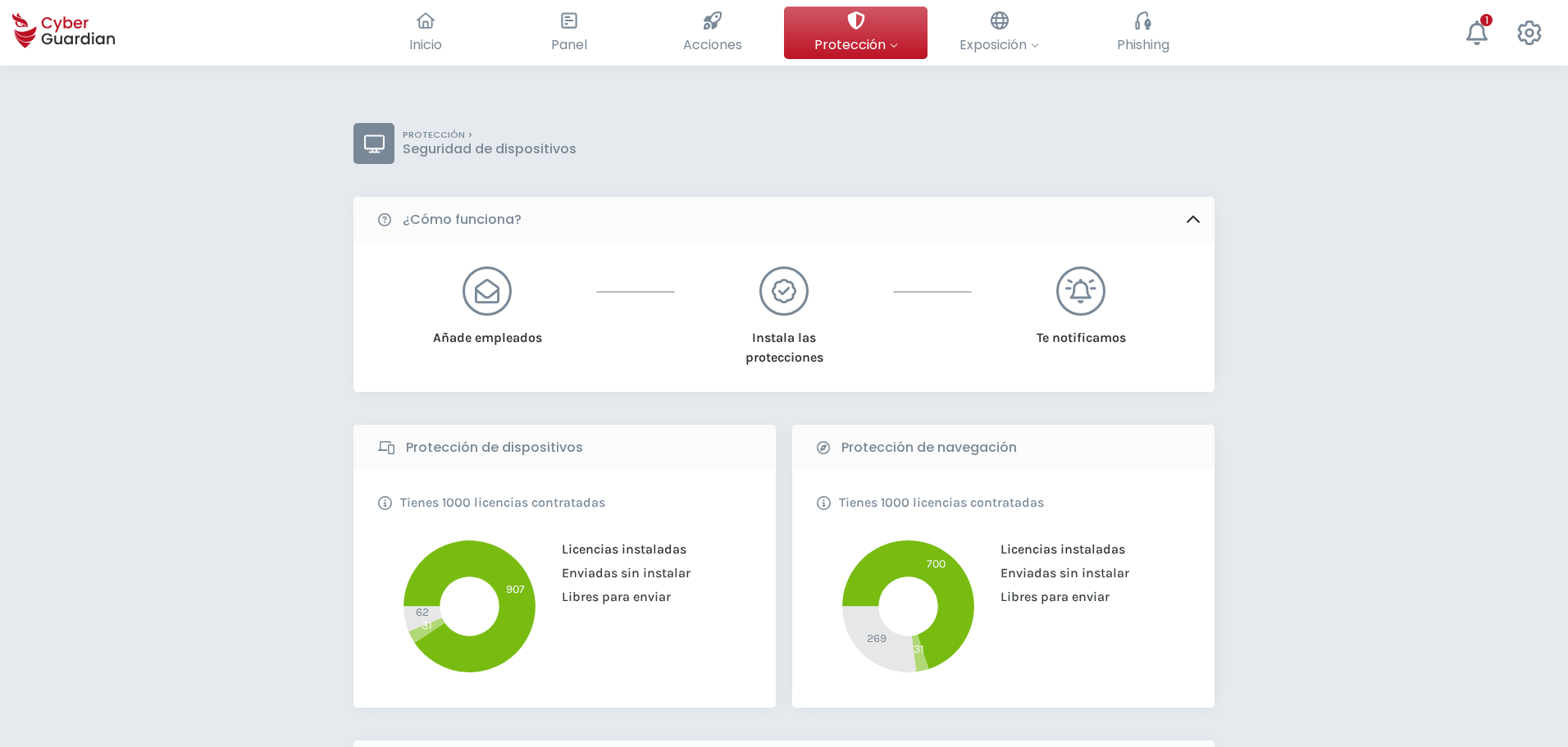
drag, startPoint x: 251, startPoint y: 374, endPoint x: 616, endPoint y: 242, distance: 388.1
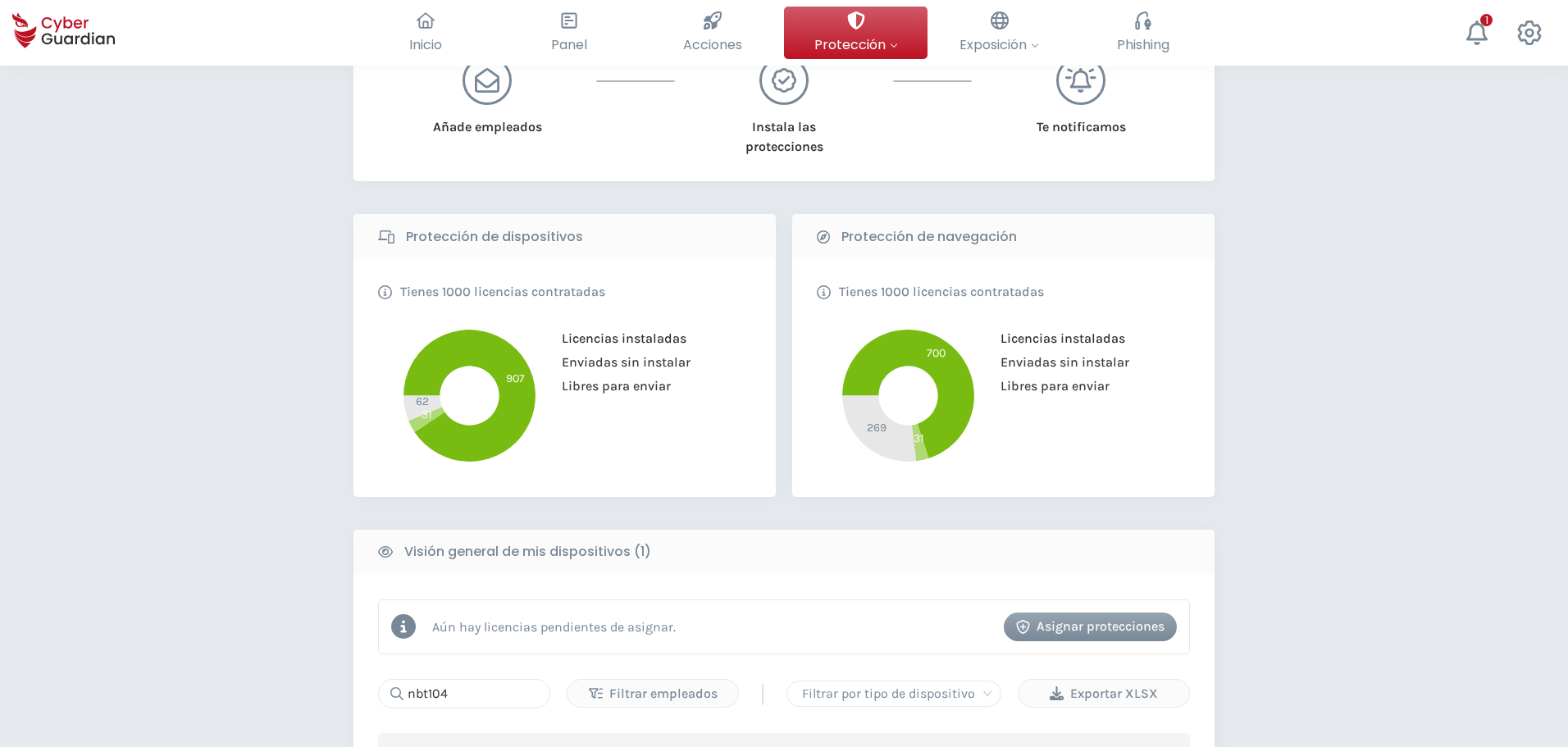
scroll to position [656, 0]
